Goal: Transaction & Acquisition: Purchase product/service

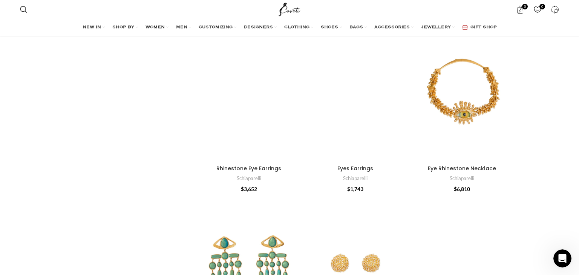
scroll to position [2286, 0]
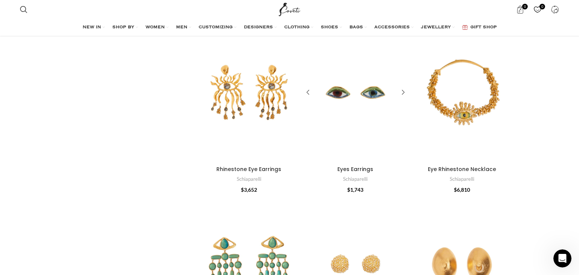
click at [364, 94] on div "Eyes Earrings" at bounding box center [382, 92] width 52 height 139
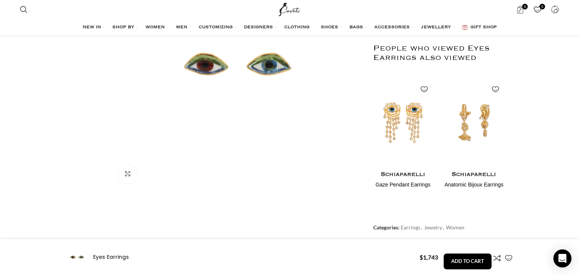
scroll to position [228, 0]
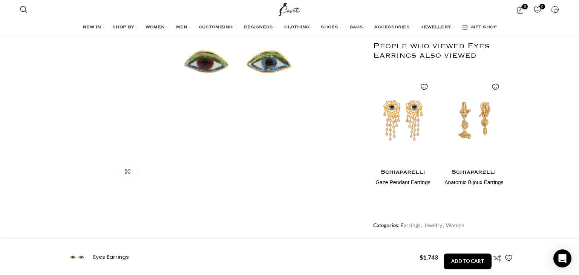
click at [477, 166] on img "2 / 2" at bounding box center [474, 211] width 60 height 90
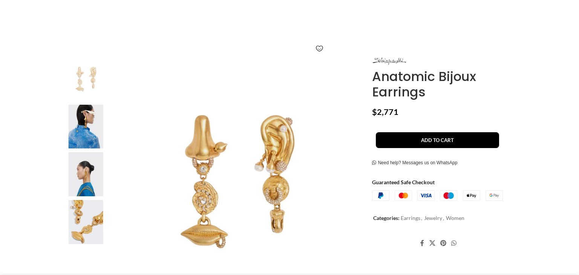
scroll to position [95, 0]
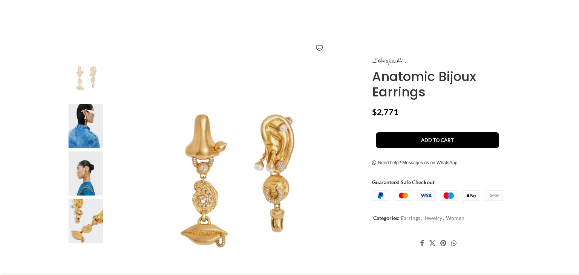
click at [89, 171] on img at bounding box center [86, 174] width 46 height 44
click at [89, 179] on img at bounding box center [86, 174] width 46 height 44
click at [94, 132] on img at bounding box center [86, 126] width 46 height 44
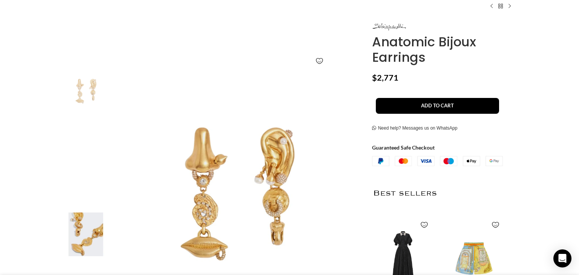
click at [95, 236] on img "4 / 4" at bounding box center [86, 235] width 46 height 44
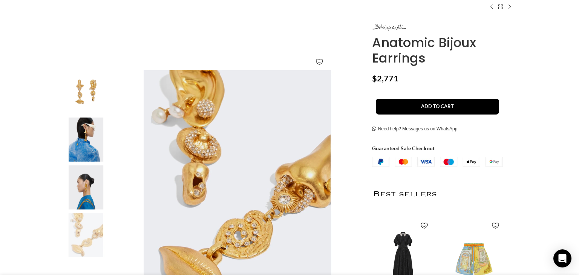
click at [94, 193] on img "3 / 4" at bounding box center [86, 188] width 46 height 44
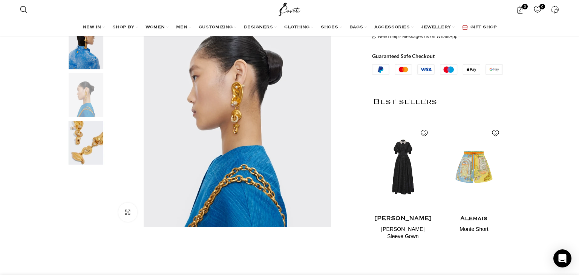
scroll to position [188, 0]
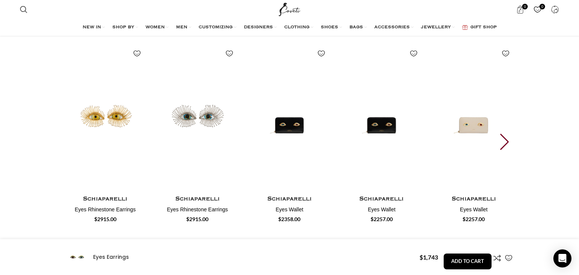
scroll to position [0, 397]
